Goal: Use online tool/utility: Utilize a website feature to perform a specific function

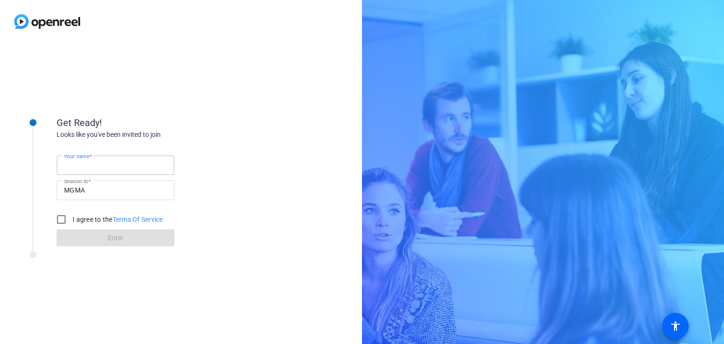
click at [135, 166] on input "Your name" at bounding box center [115, 164] width 103 height 11
type input "[PERSON_NAME]"
click at [61, 220] on input "I agree to the Terms Of Service" at bounding box center [61, 219] width 19 height 19
checkbox input "true"
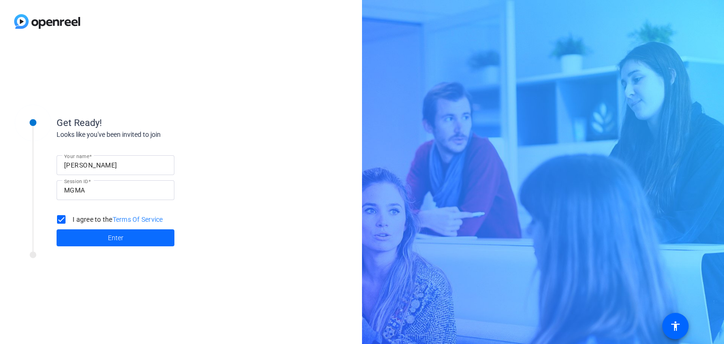
click at [91, 240] on span at bounding box center [116, 237] width 118 height 23
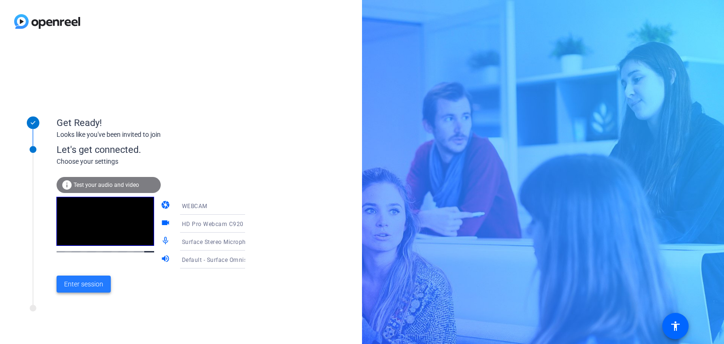
click at [94, 283] on span "Enter session" at bounding box center [83, 284] width 39 height 10
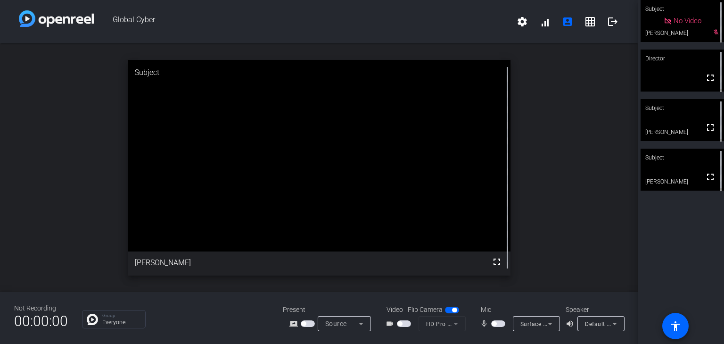
click at [407, 322] on span "button" at bounding box center [404, 323] width 14 height 7
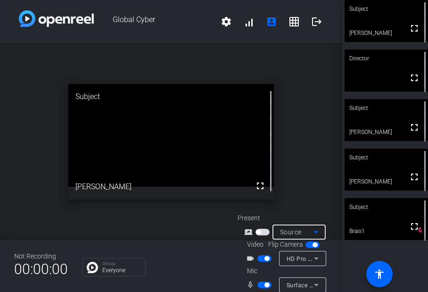
click at [311, 233] on icon at bounding box center [315, 231] width 11 height 11
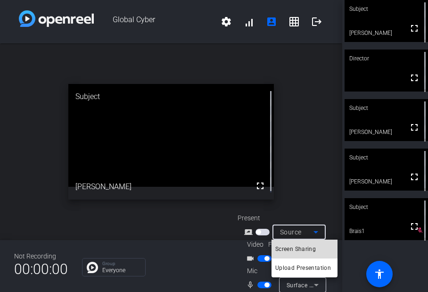
click at [302, 251] on span "Screen Sharing" at bounding box center [295, 248] width 41 height 11
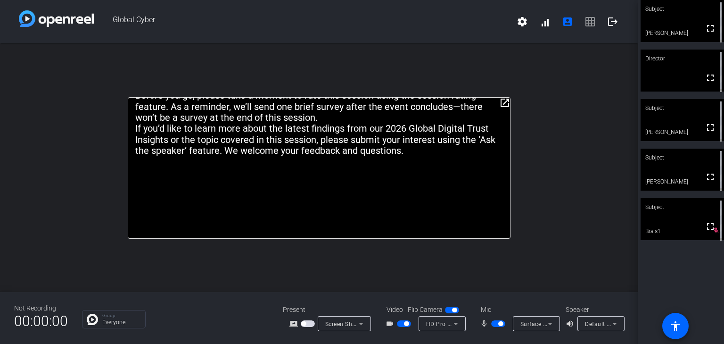
click at [505, 320] on span "button" at bounding box center [498, 323] width 14 height 7
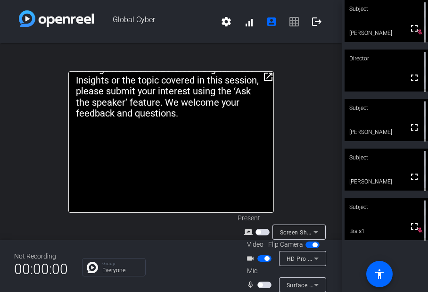
click at [266, 286] on span "button" at bounding box center [264, 284] width 14 height 7
click at [261, 285] on span "button" at bounding box center [264, 284] width 14 height 7
click at [261, 258] on span "button" at bounding box center [264, 258] width 14 height 7
click at [307, 245] on span "button" at bounding box center [313, 244] width 14 height 7
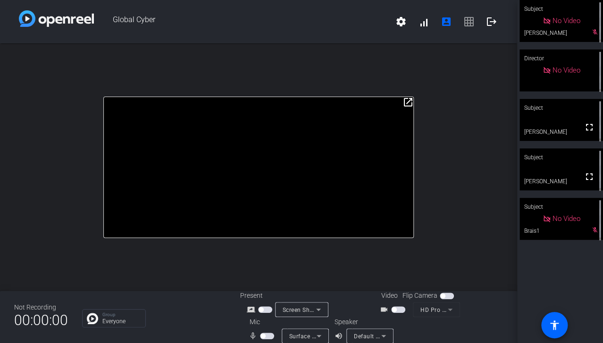
click at [407, 102] on mat-icon "open_in_new" at bounding box center [407, 102] width 11 height 11
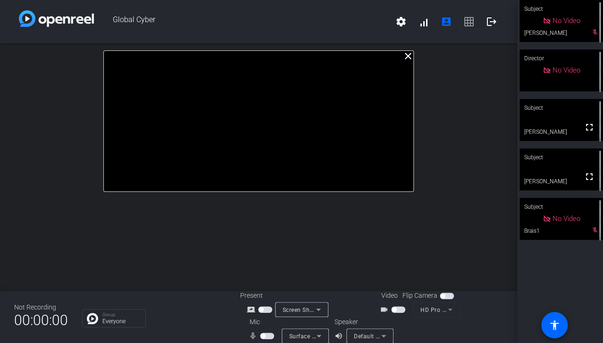
scroll to position [11, 0]
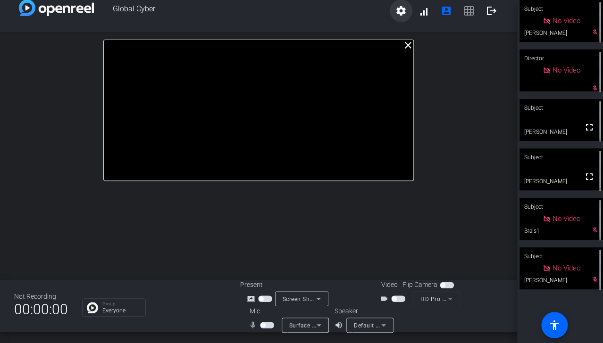
click at [396, 11] on mat-icon "settings" at bounding box center [400, 10] width 11 height 11
click at [396, 11] on div at bounding box center [301, 171] width 603 height 343
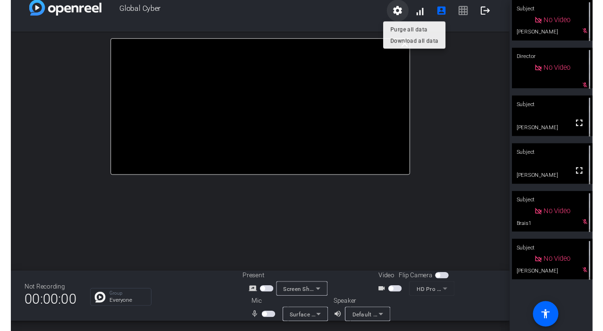
scroll to position [10, 0]
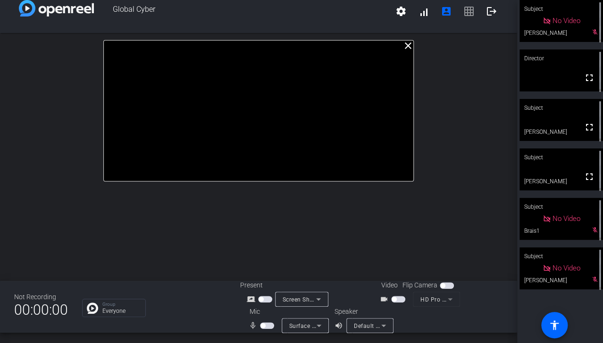
click at [268, 326] on span "button" at bounding box center [267, 325] width 14 height 7
click at [396, 299] on span "button" at bounding box center [398, 299] width 14 height 7
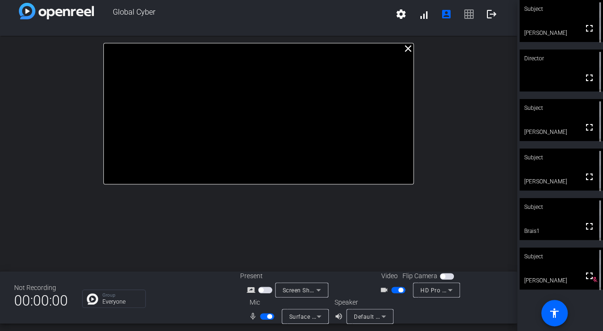
scroll to position [11, 0]
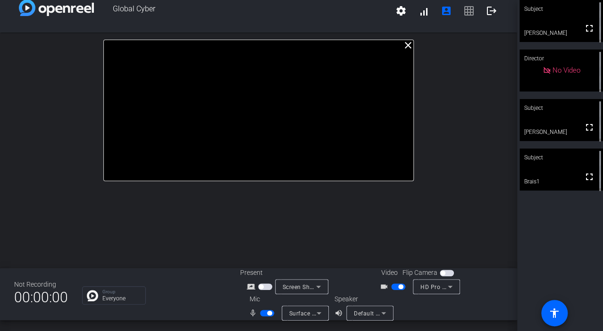
click at [391, 285] on span "button" at bounding box center [398, 286] width 14 height 7
